Goal: Find specific page/section: Find specific page/section

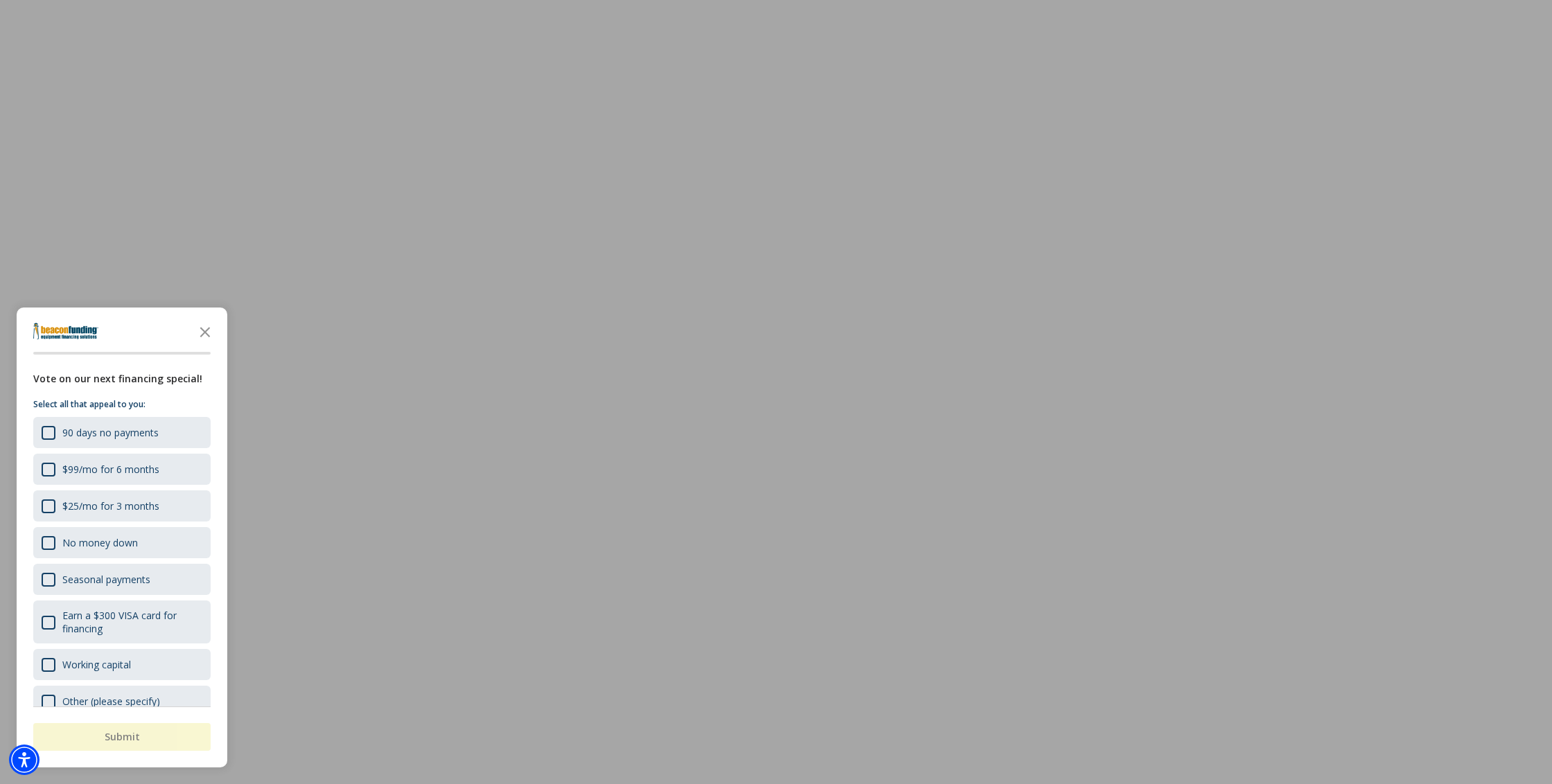
click at [201, 331] on icon "Close the survey" at bounding box center [205, 331] width 28 height 28
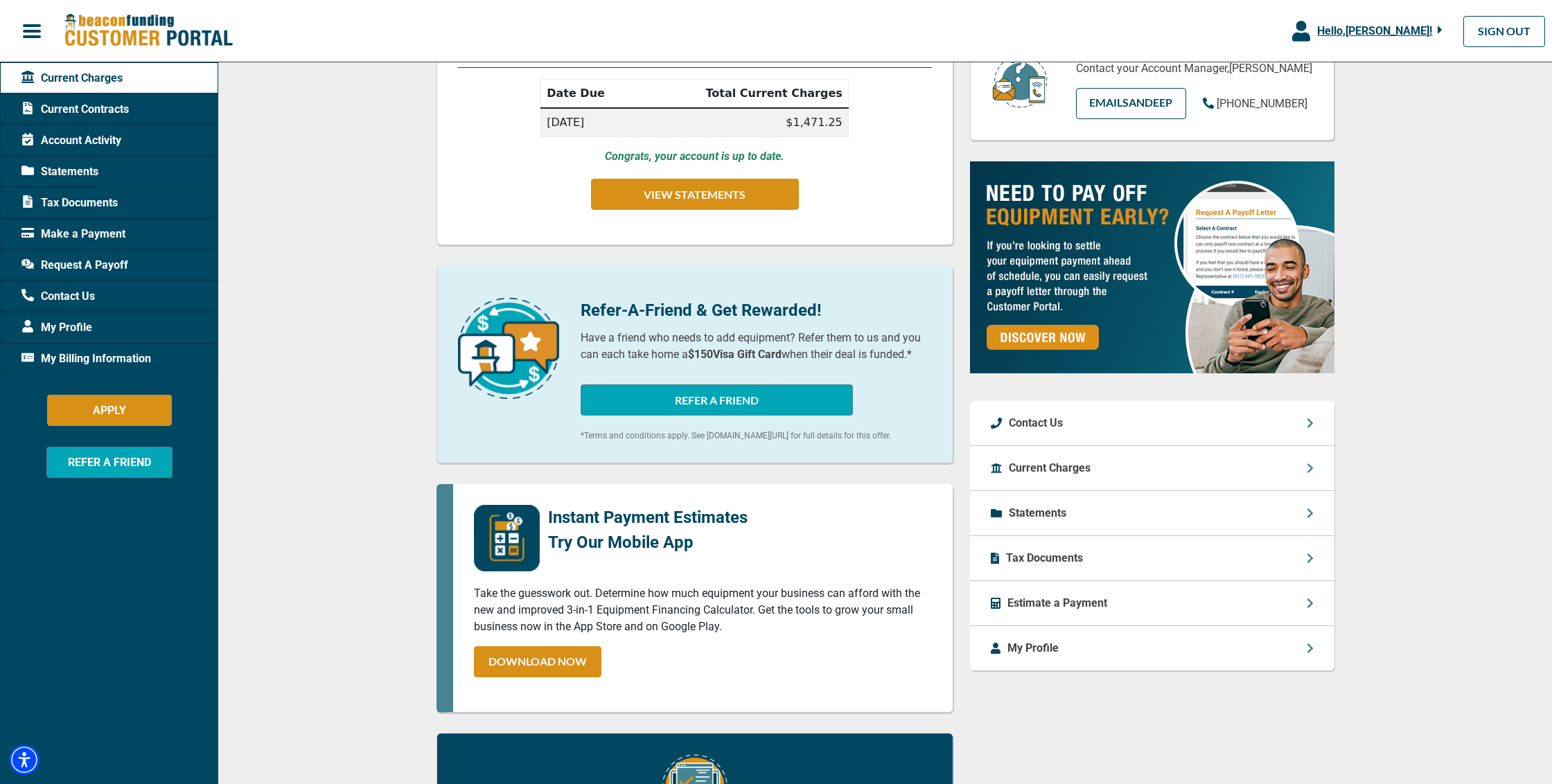
scroll to position [204, 0]
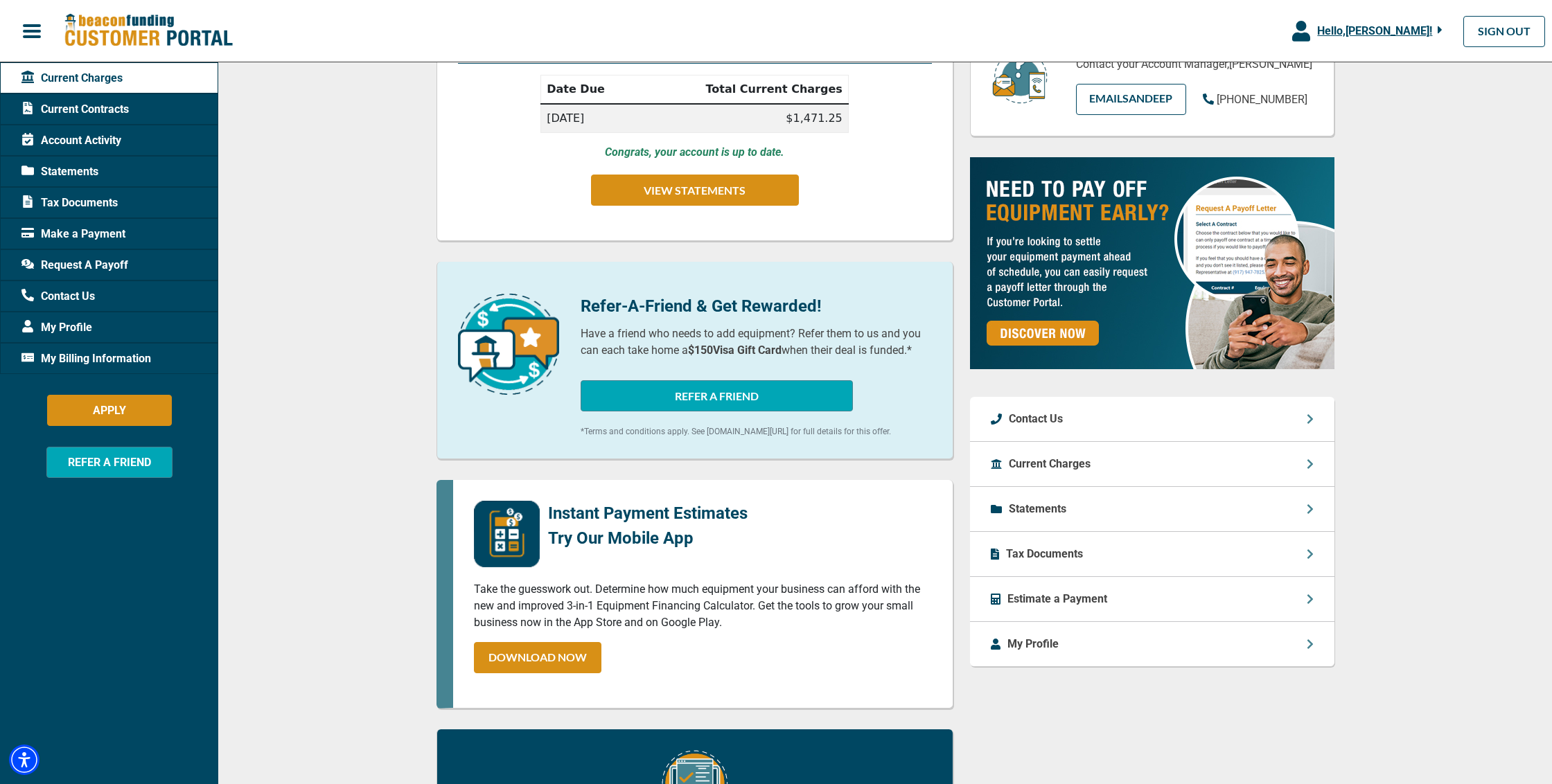
click at [1195, 529] on div "Statements" at bounding box center [1152, 509] width 365 height 45
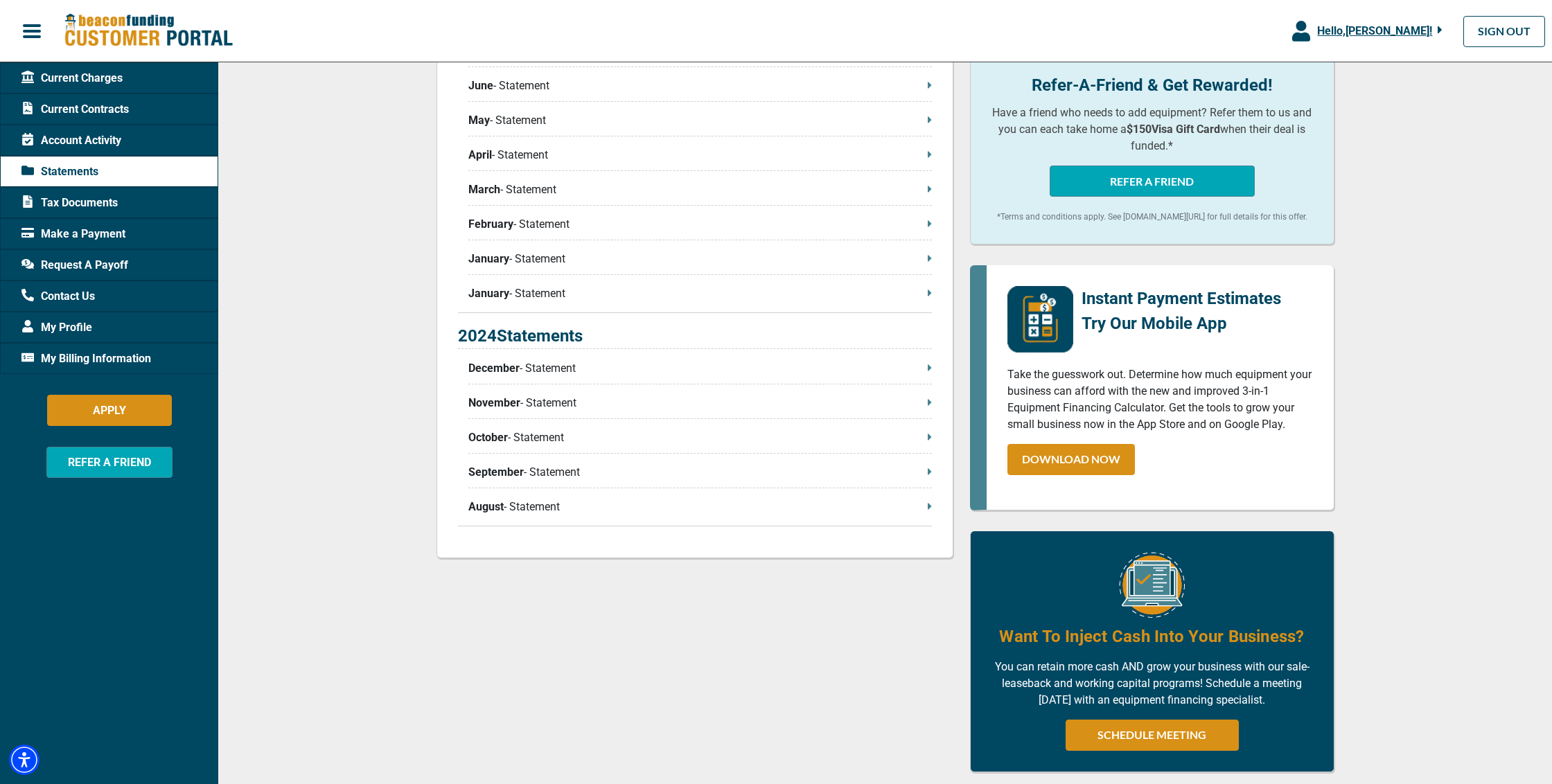
scroll to position [204, 0]
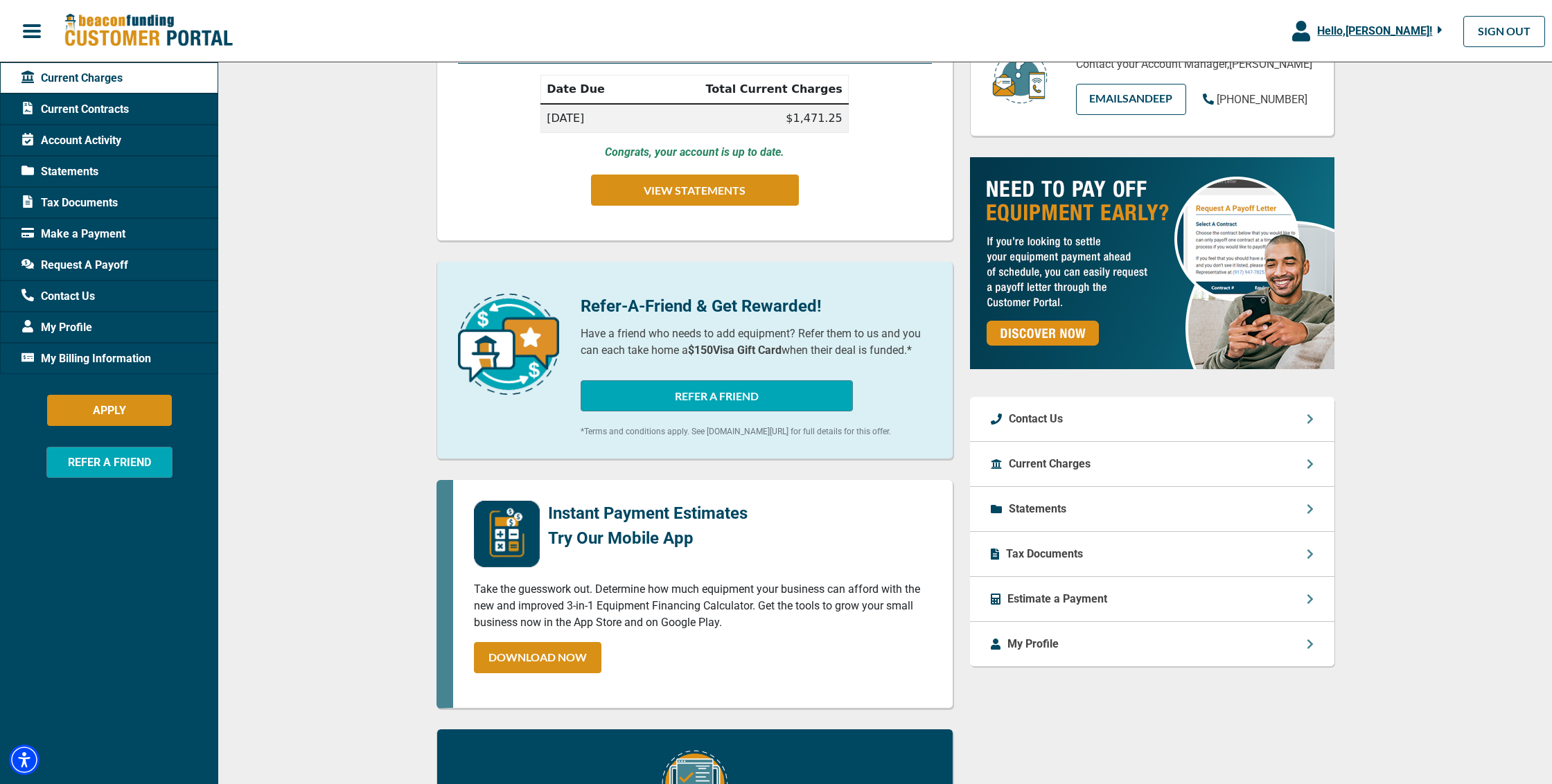
click at [1063, 562] on p "Tax Documents" at bounding box center [1044, 554] width 77 height 16
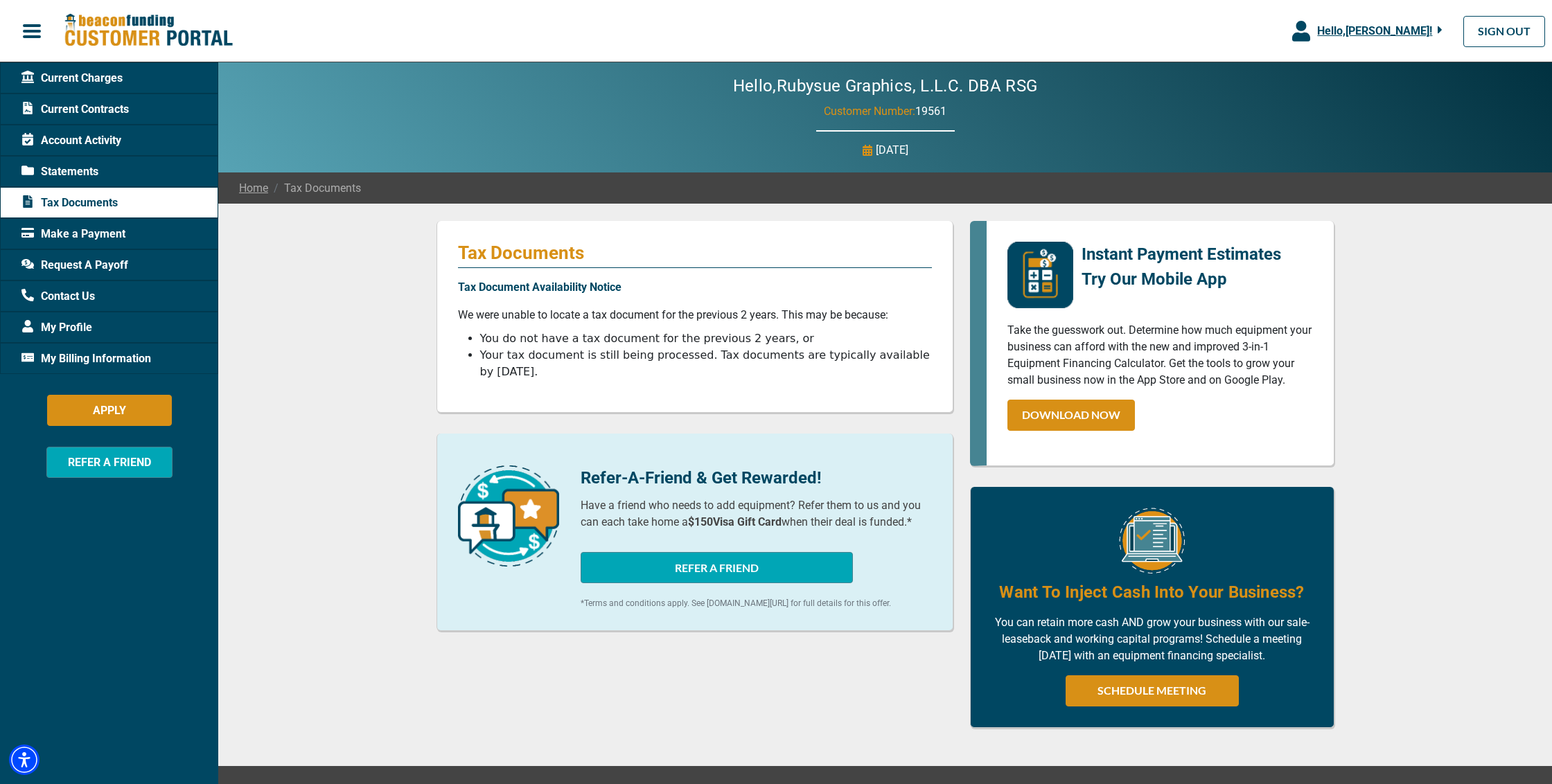
click at [109, 355] on span "My Billing Information" at bounding box center [86, 359] width 129 height 16
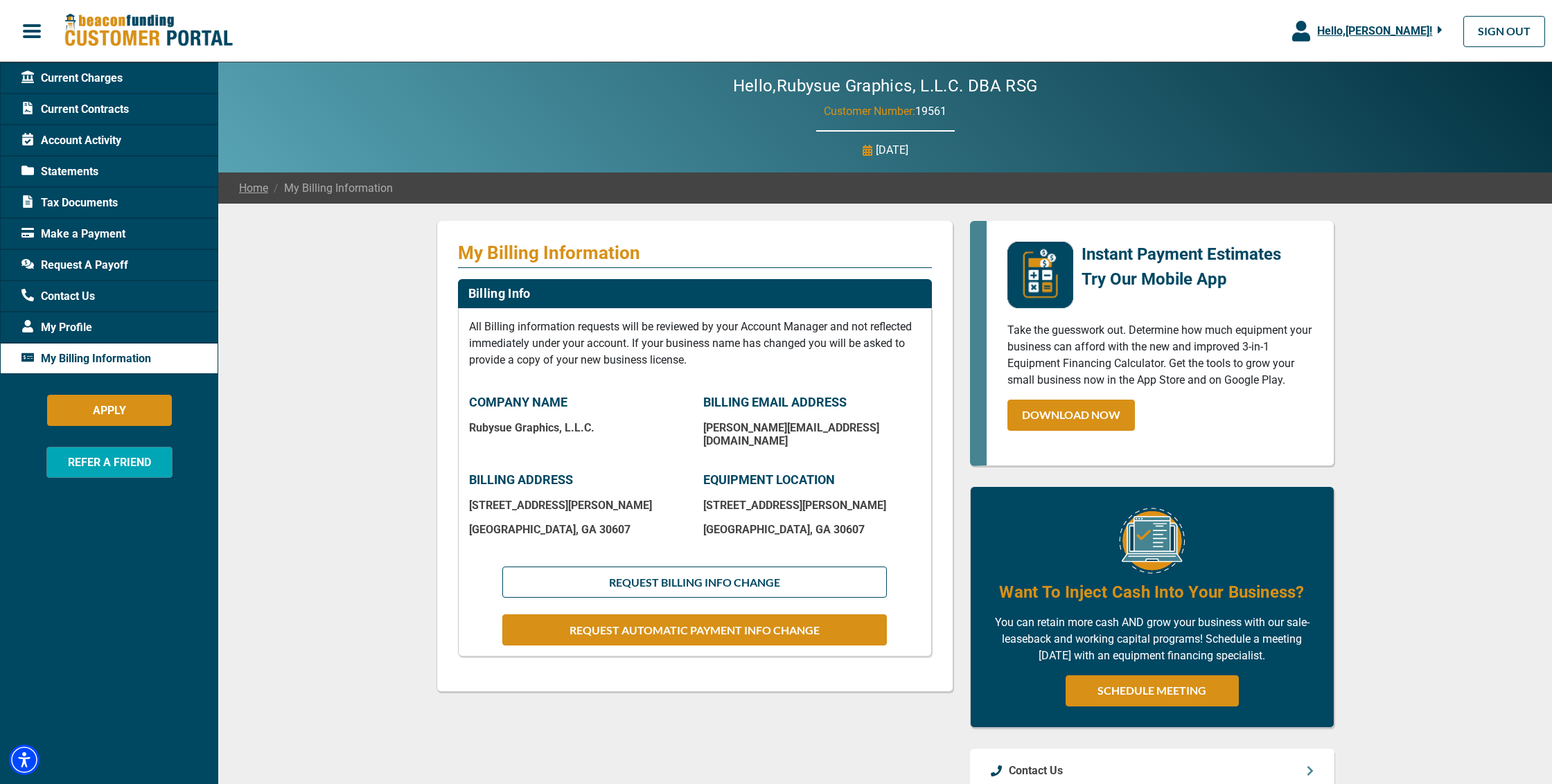
click at [83, 296] on span "Contact Us" at bounding box center [58, 296] width 74 height 16
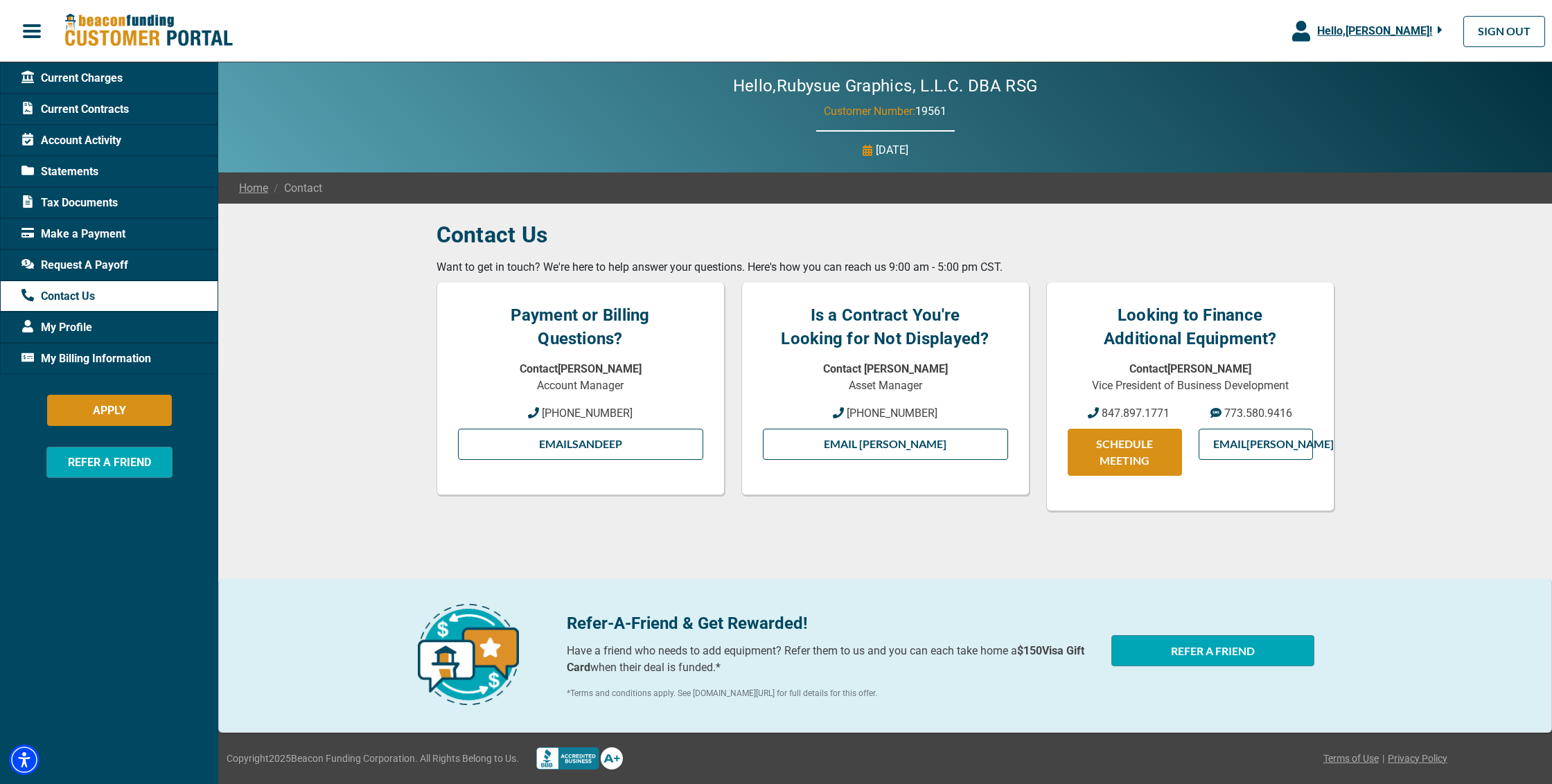
scroll to position [2, 0]
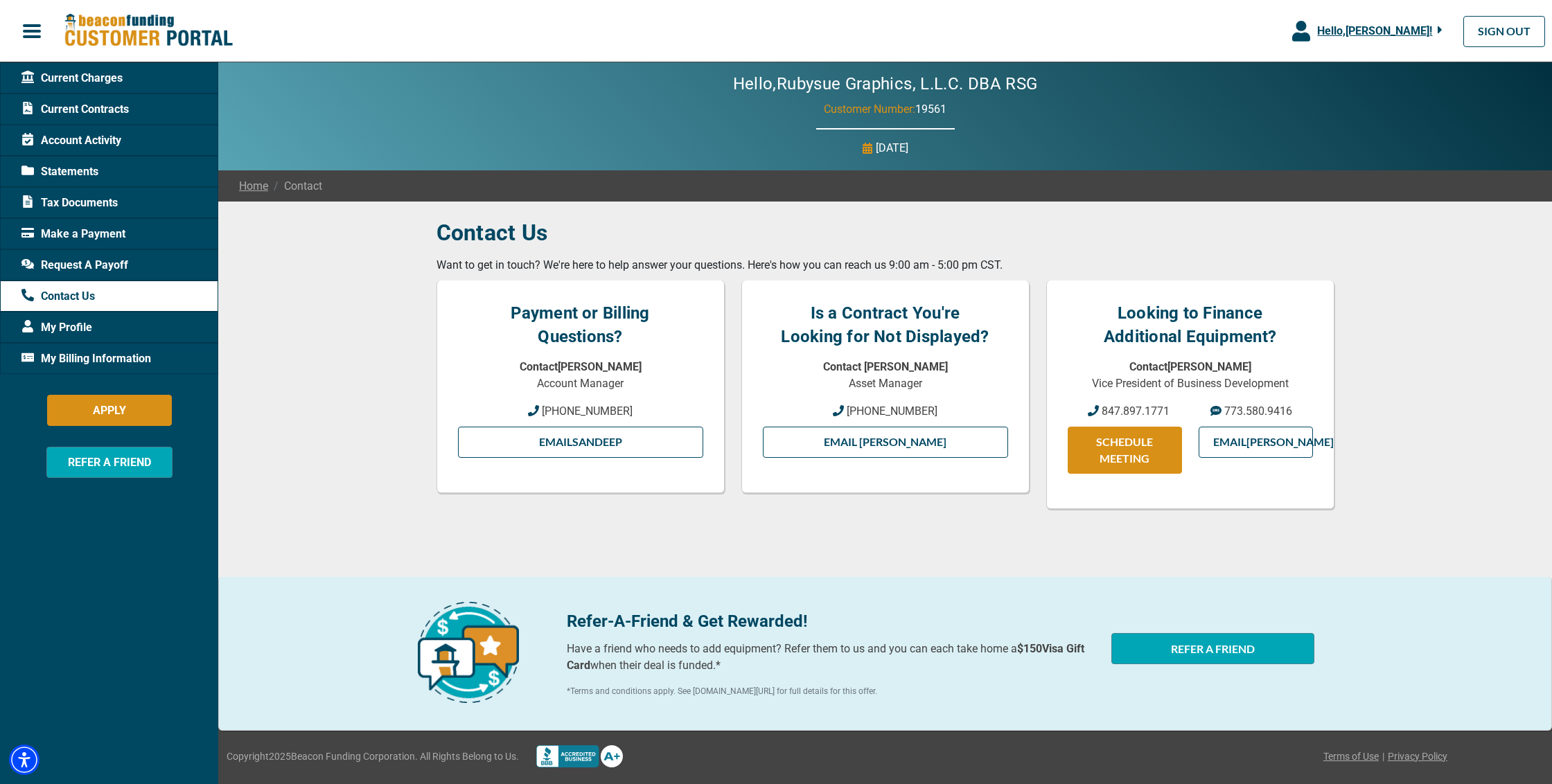
click at [93, 174] on span "Statements" at bounding box center [60, 172] width 77 height 16
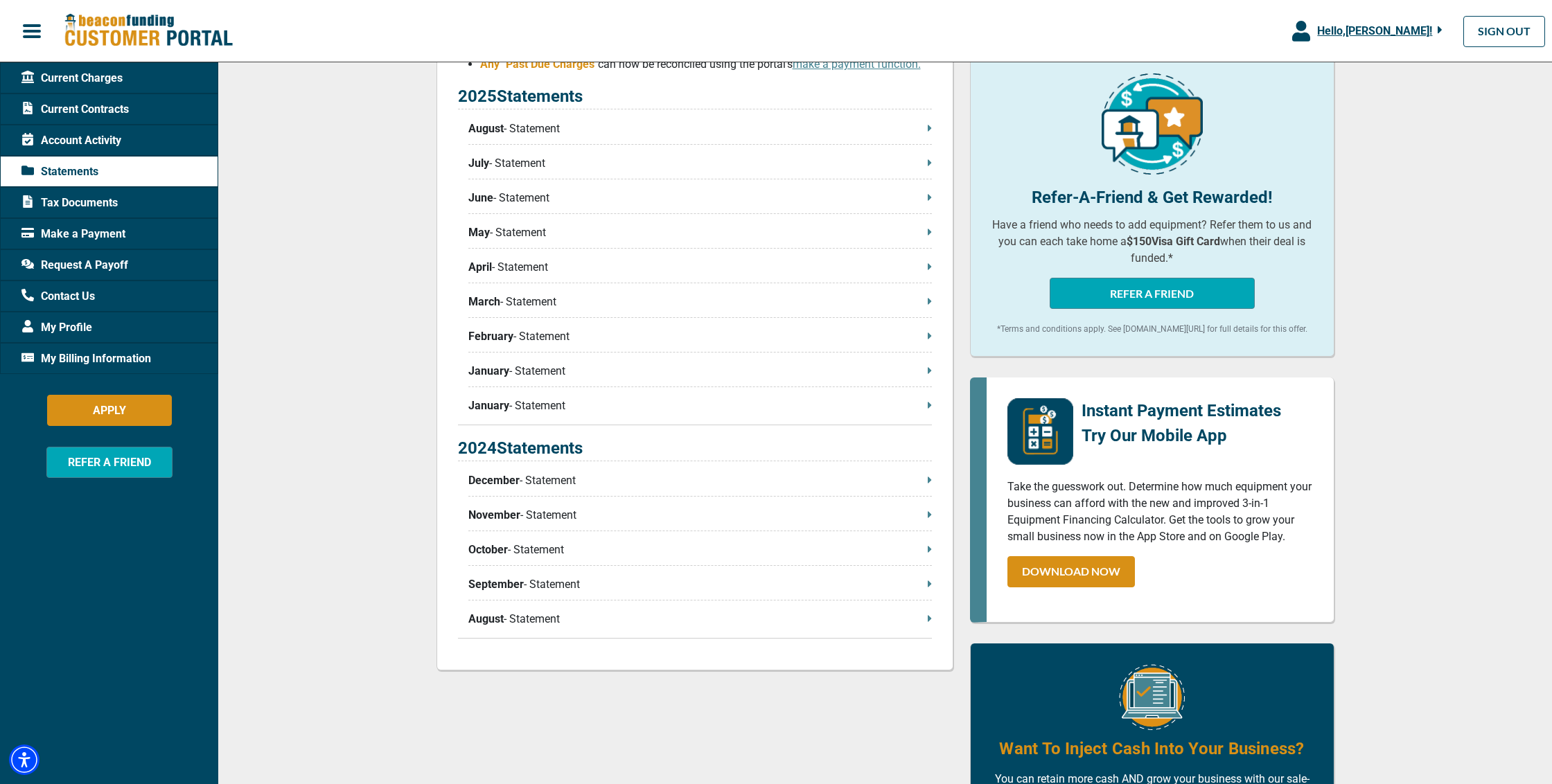
scroll to position [325, 0]
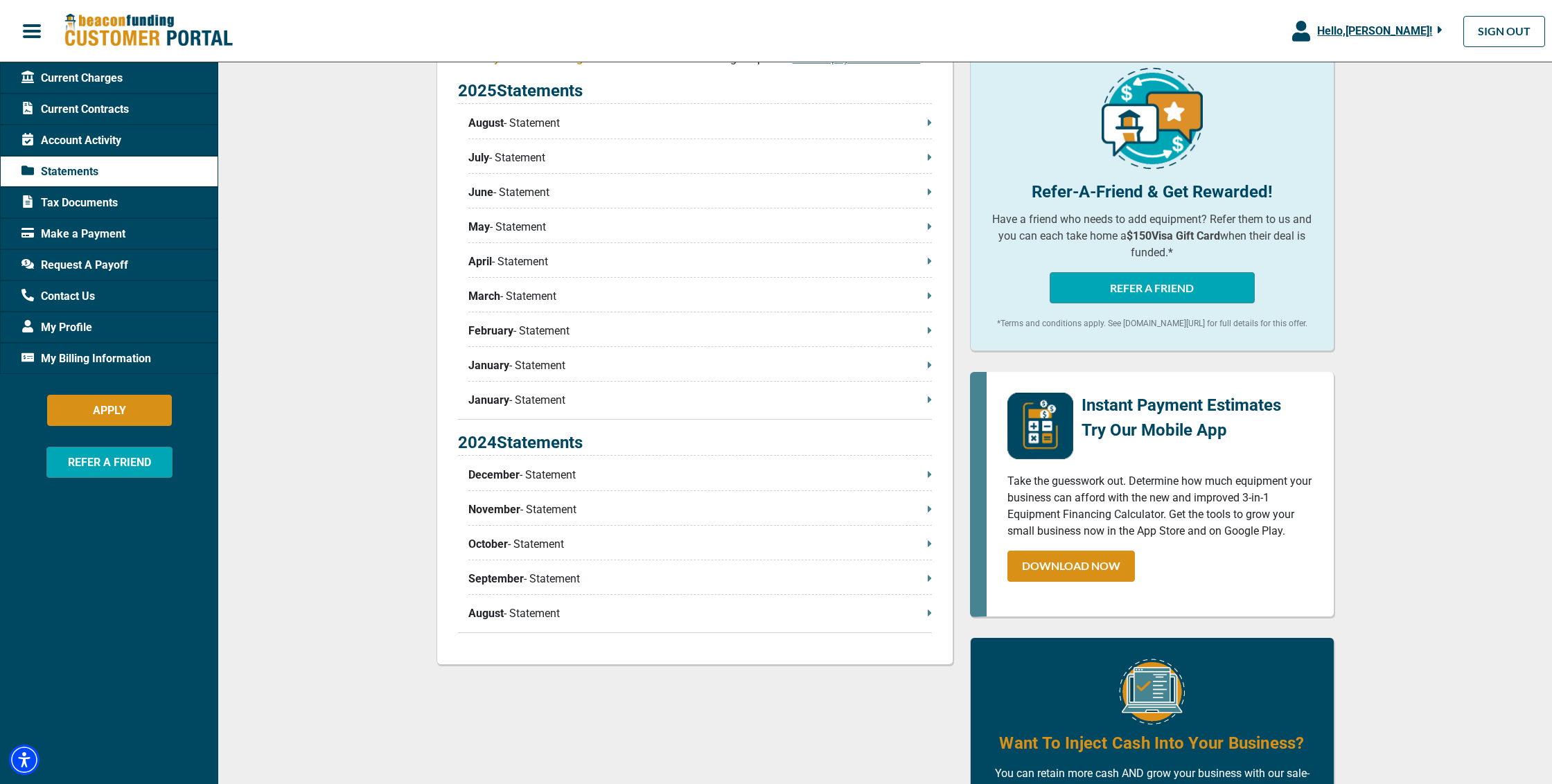
click at [623, 482] on p "December - Statement" at bounding box center [700, 475] width 464 height 16
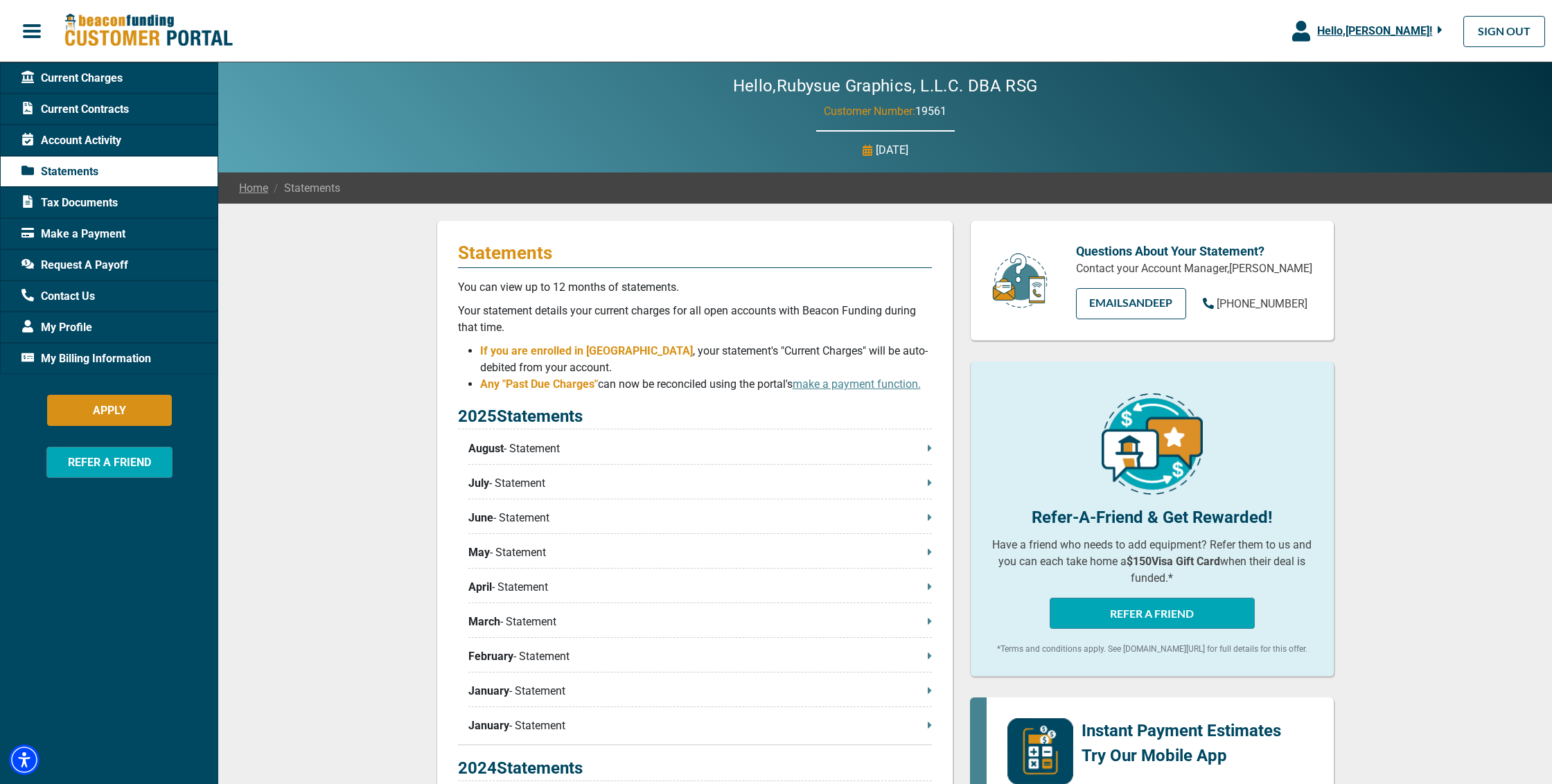
scroll to position [0, 0]
